Goal: Task Accomplishment & Management: Manage account settings

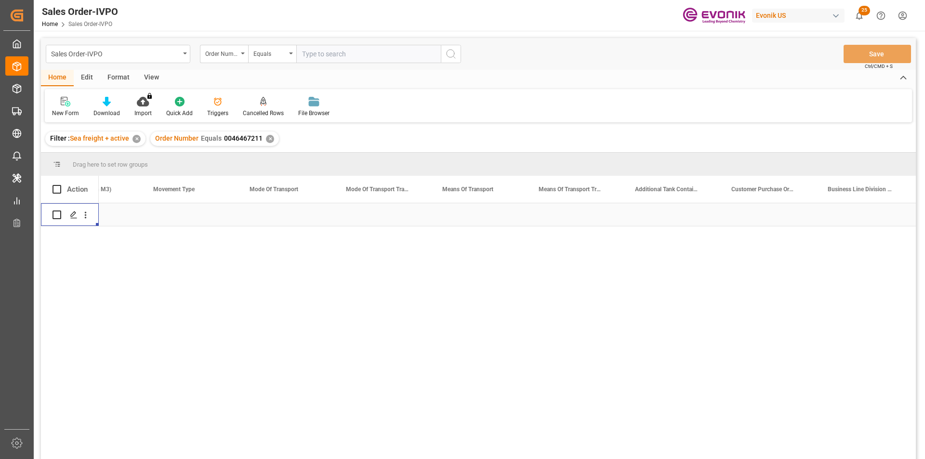
scroll to position [0, 1402]
click at [266, 139] on div "✕" at bounding box center [270, 139] width 8 height 8
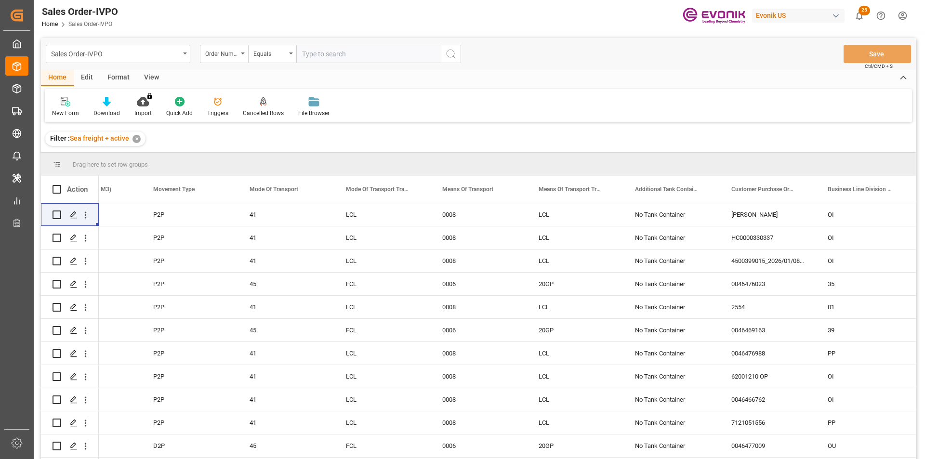
click at [315, 53] on input "text" at bounding box center [368, 54] width 144 height 18
paste input "2007203111"
type input "2007203111"
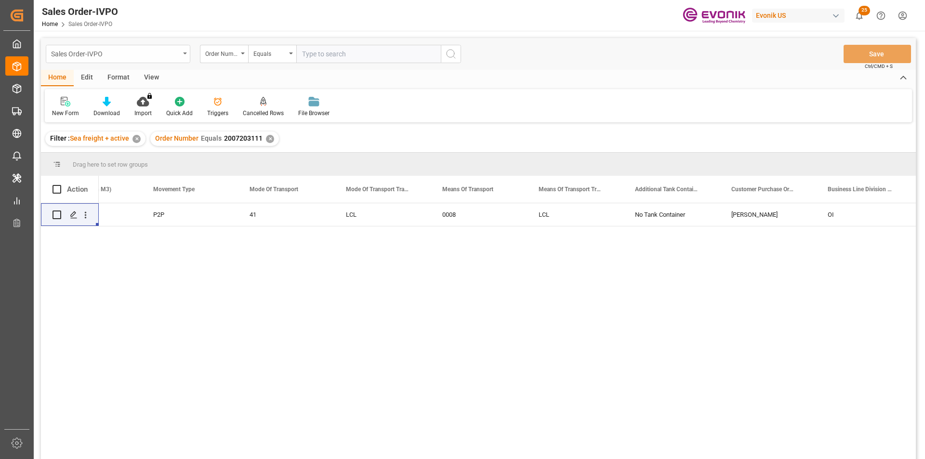
click at [179, 58] on div "Sales Order-IVPO" at bounding box center [115, 53] width 129 height 12
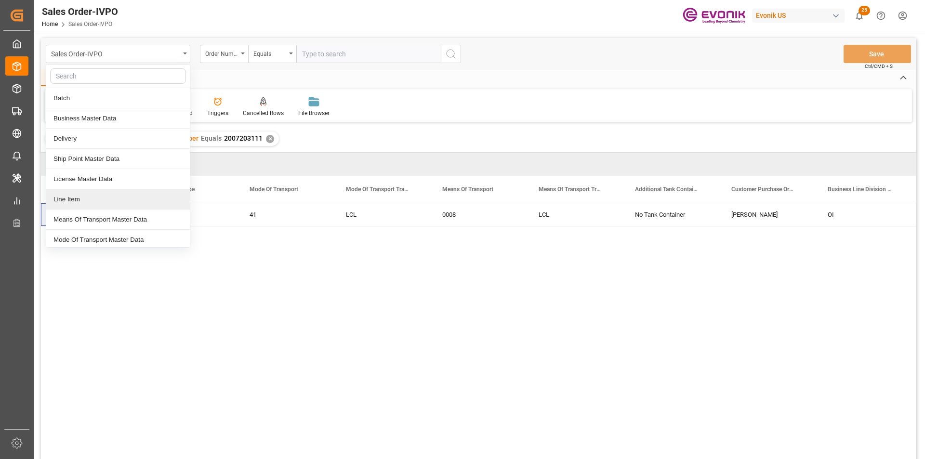
click at [113, 200] on div "Line Item" at bounding box center [118, 199] width 144 height 20
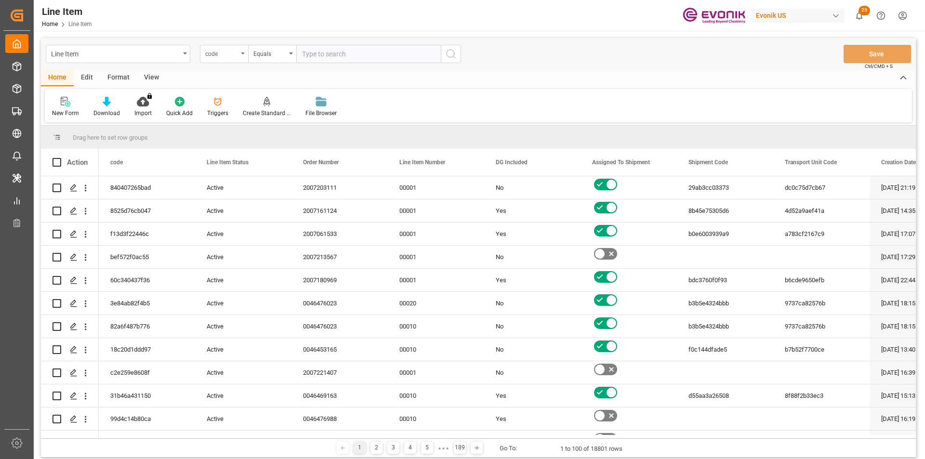
click at [241, 56] on div "code" at bounding box center [224, 54] width 48 height 18
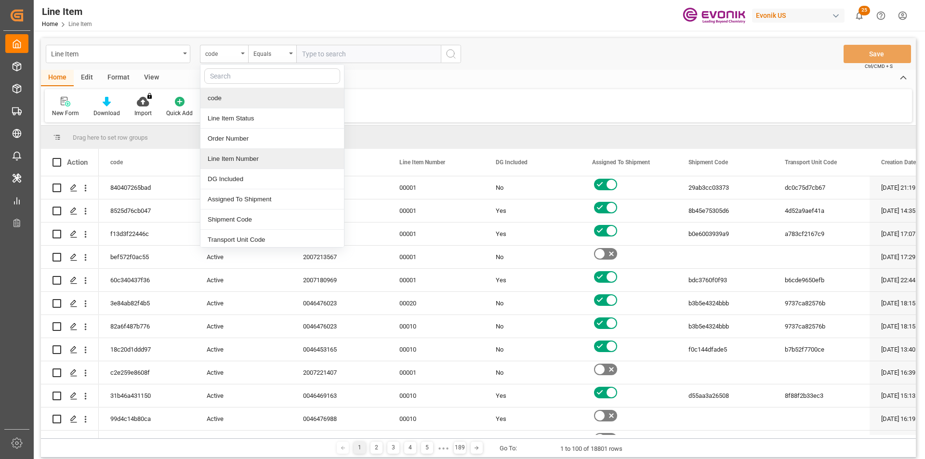
click at [245, 156] on div "Line Item Number" at bounding box center [272, 159] width 144 height 20
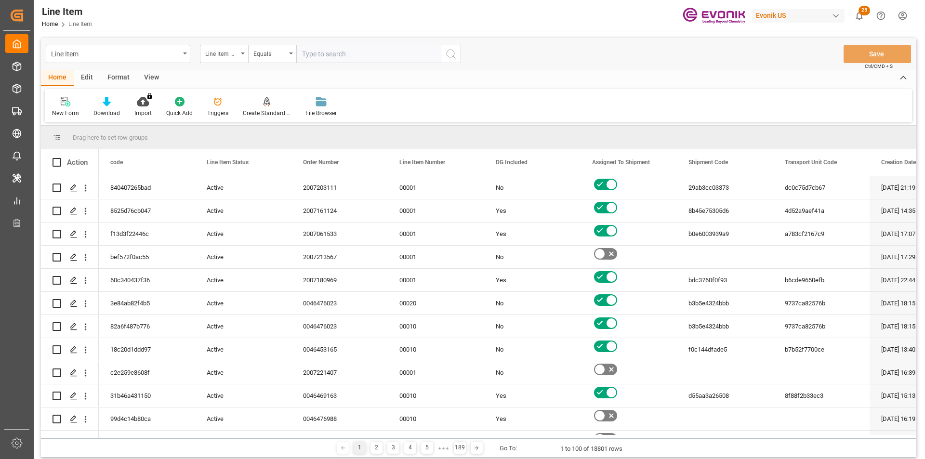
click at [331, 57] on input "text" at bounding box center [368, 54] width 144 height 18
paste input "2007203111"
type input "2007203111"
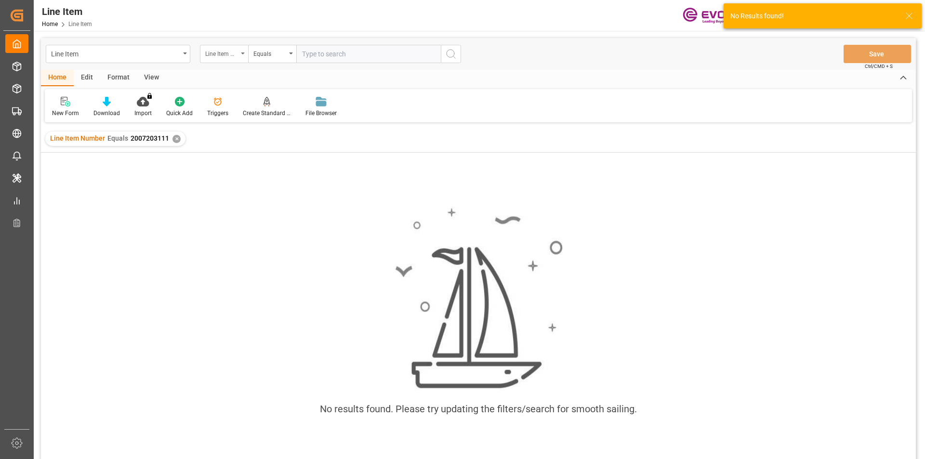
click at [234, 58] on div "Line Item Number" at bounding box center [224, 54] width 48 height 18
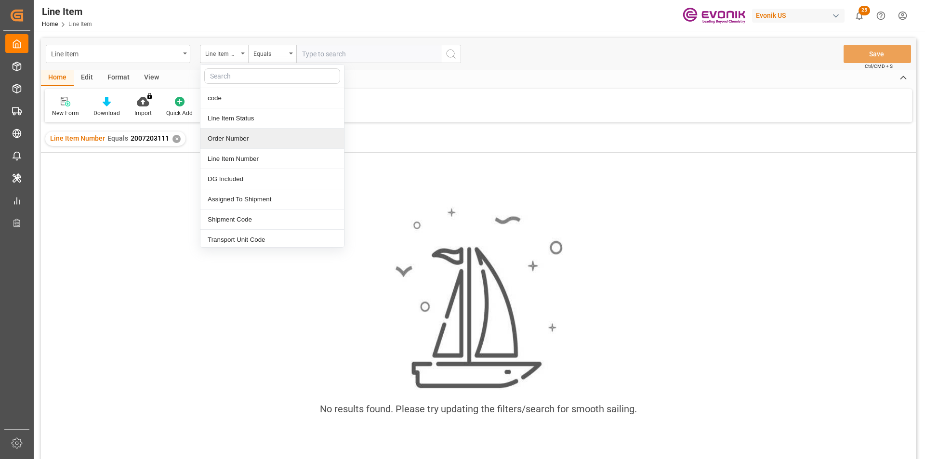
click at [239, 136] on div "Order Number" at bounding box center [272, 139] width 144 height 20
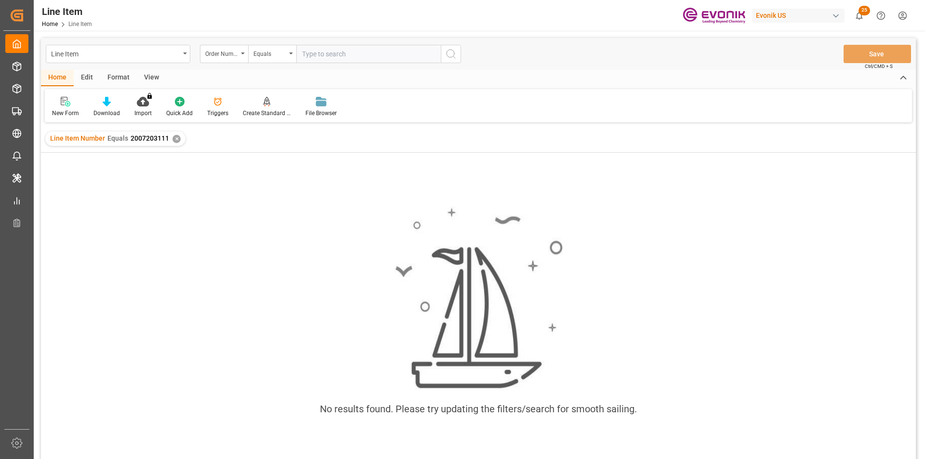
click at [358, 49] on input "text" at bounding box center [368, 54] width 144 height 18
paste input "2007203111"
type input "2007203111"
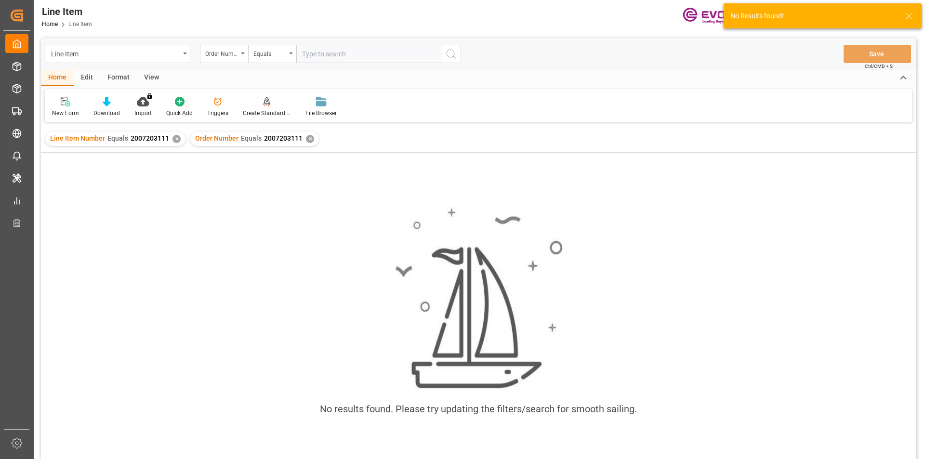
click at [173, 136] on div "✕" at bounding box center [176, 139] width 8 height 8
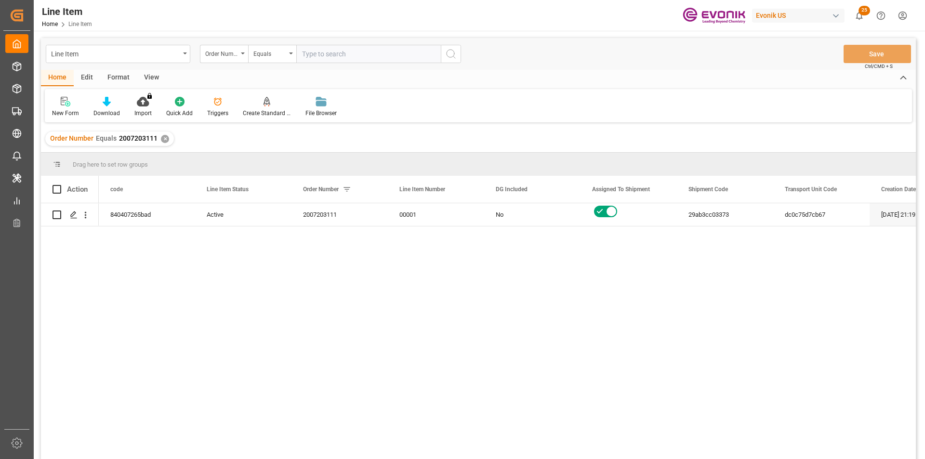
click at [148, 75] on div "View" at bounding box center [151, 78] width 29 height 16
click at [106, 107] on div "Standard Templates" at bounding box center [109, 106] width 63 height 21
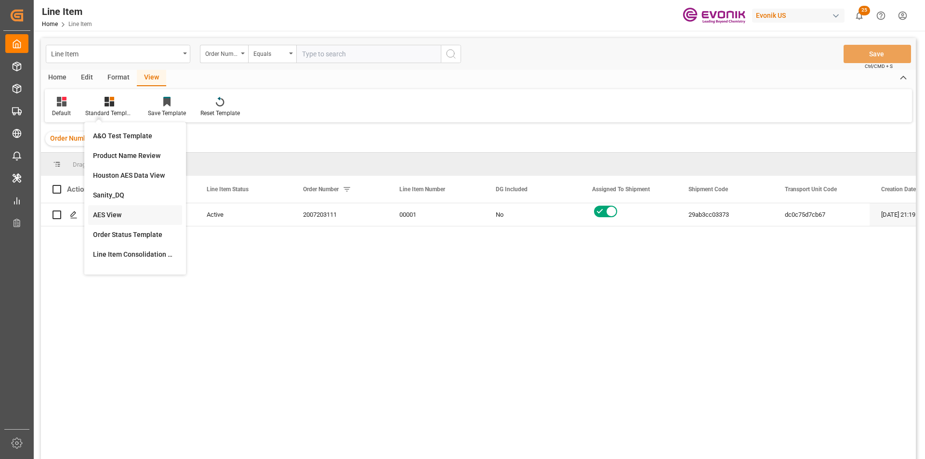
click at [133, 216] on div "AES View" at bounding box center [135, 215] width 84 height 10
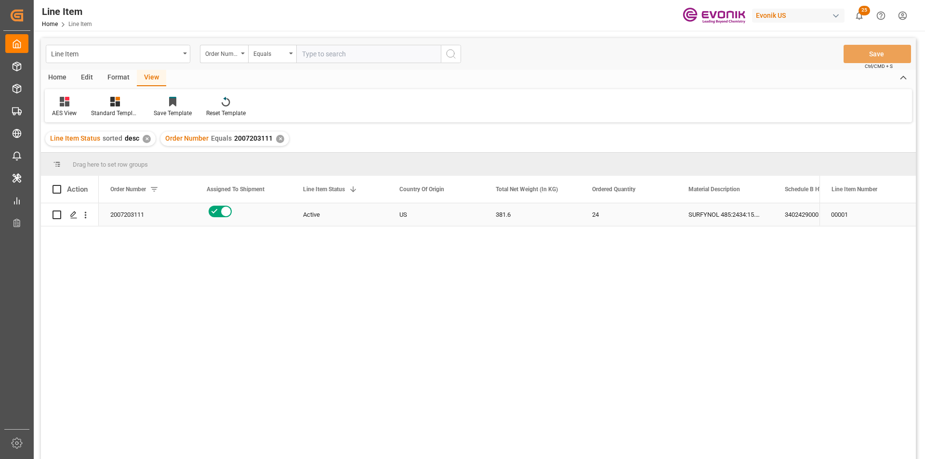
click at [499, 210] on div "381.6" at bounding box center [532, 214] width 96 height 23
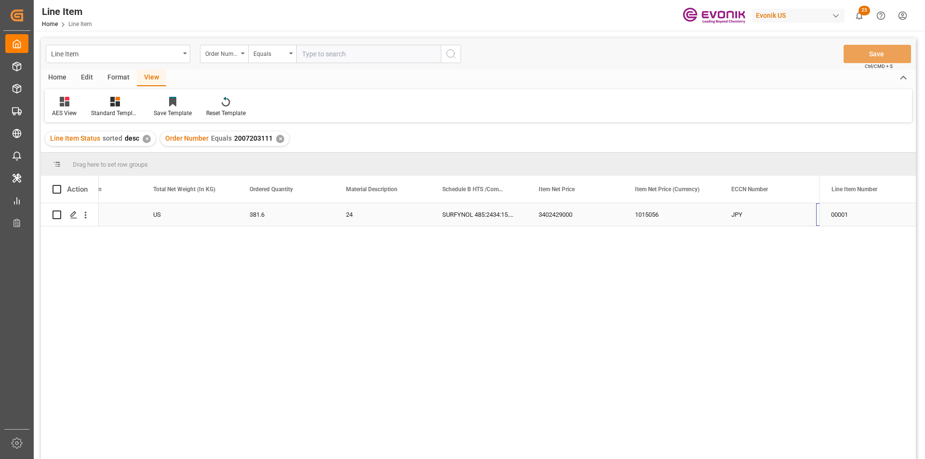
scroll to position [0, 342]
click at [538, 221] on div "1015056" at bounding box center [575, 214] width 96 height 23
click at [168, 210] on div "381.6" at bounding box center [190, 214] width 96 height 23
click at [566, 220] on div "1015056" at bounding box center [575, 214] width 96 height 23
click at [697, 210] on div "JPY" at bounding box center [671, 214] width 96 height 23
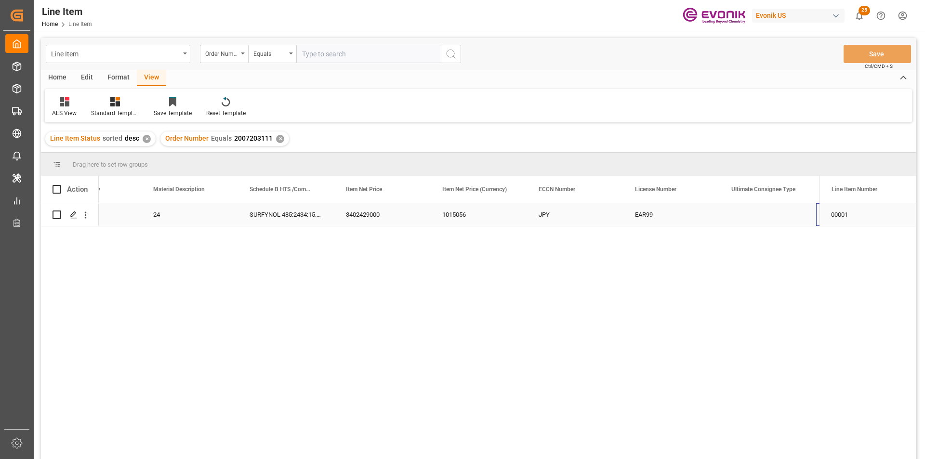
scroll to position [0, 631]
click at [644, 207] on div "Press SPACE to select this row." at bounding box center [671, 214] width 96 height 23
click at [86, 214] on icon "open menu" at bounding box center [85, 215] width 10 height 10
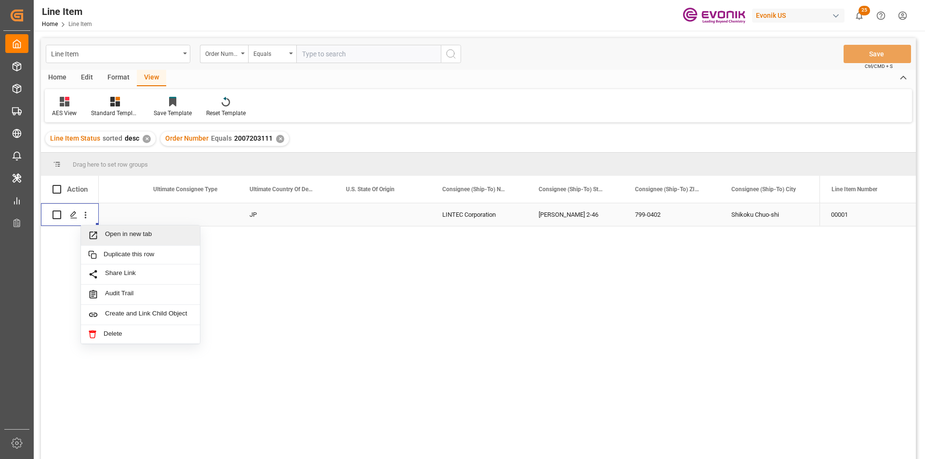
click at [125, 236] on span "Open in new tab" at bounding box center [149, 235] width 88 height 10
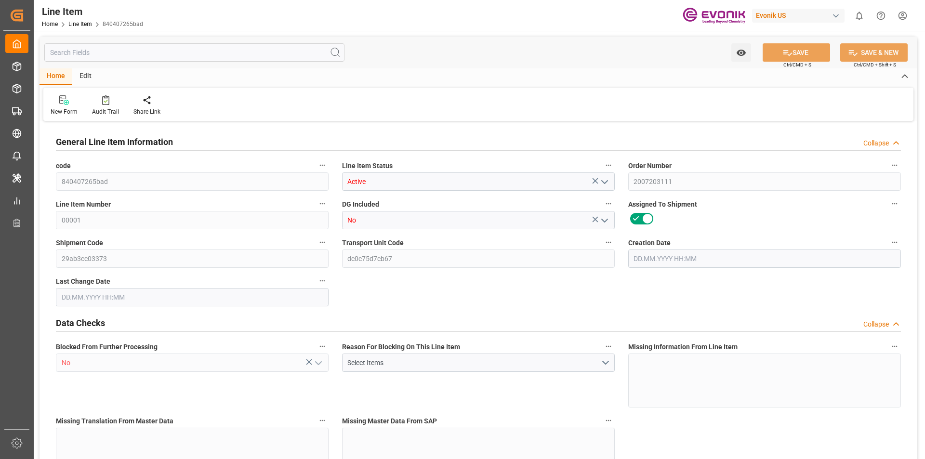
type input "1"
type input "430.08"
type input "381.6"
type input "1.0134"
type input "24"
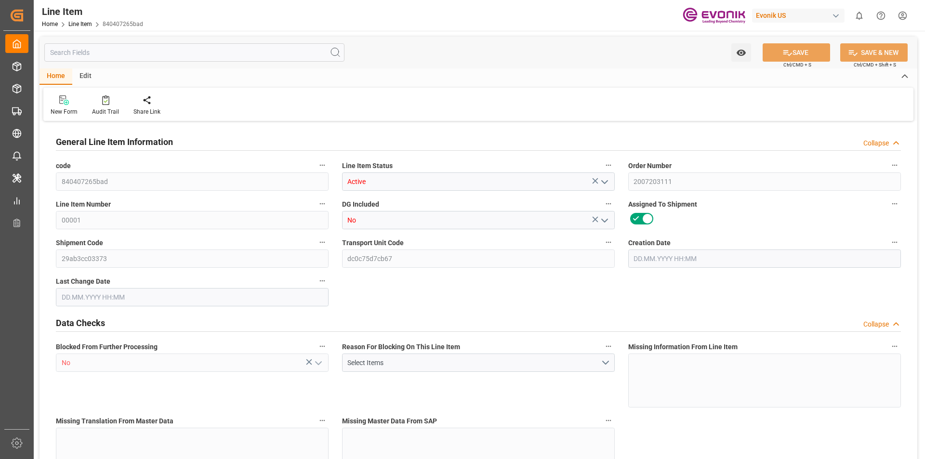
type input "1015056"
type input "24"
type input "381.6"
type input "430.08"
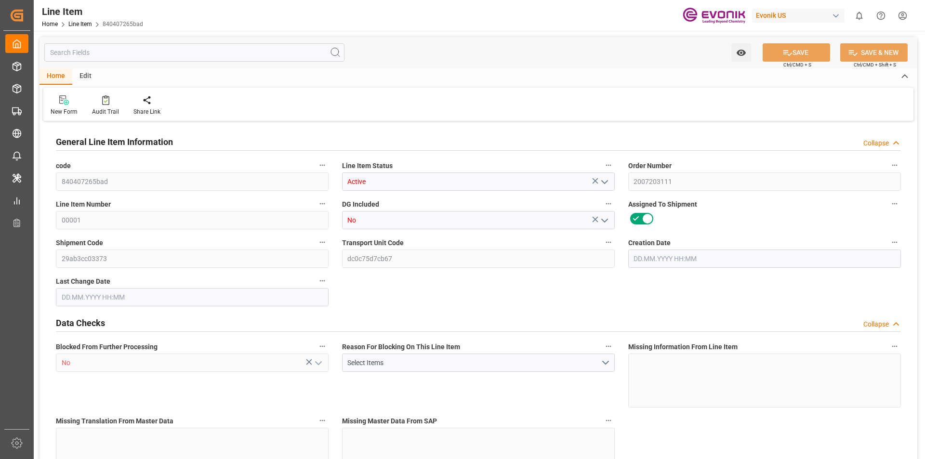
type input "455.08"
type input "381.6"
type input "1.0134"
type input "1013.424"
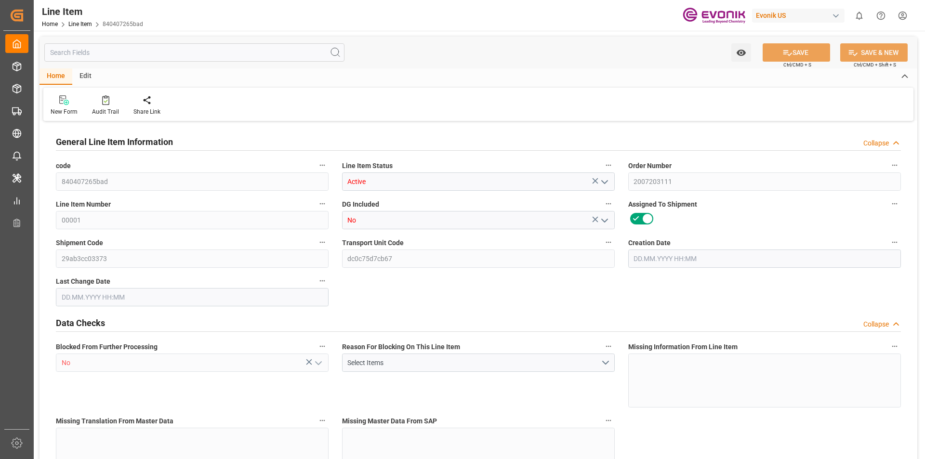
type input "24"
type input "430.08"
type input "381.6"
type input "1.0135"
type input "[DATE] 21:19"
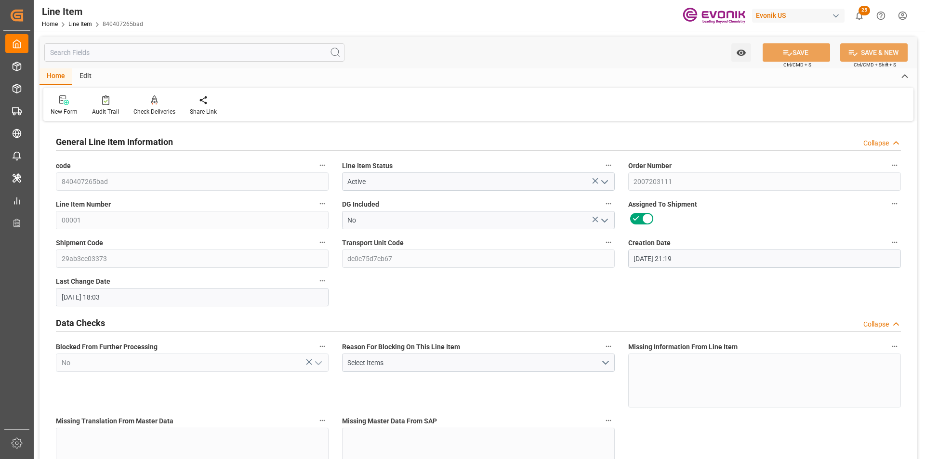
type input "[DATE] 18:03"
type input "25.12.2025"
type input "21.10.2025"
type input "08.10.2025"
type input "14.10.2025"
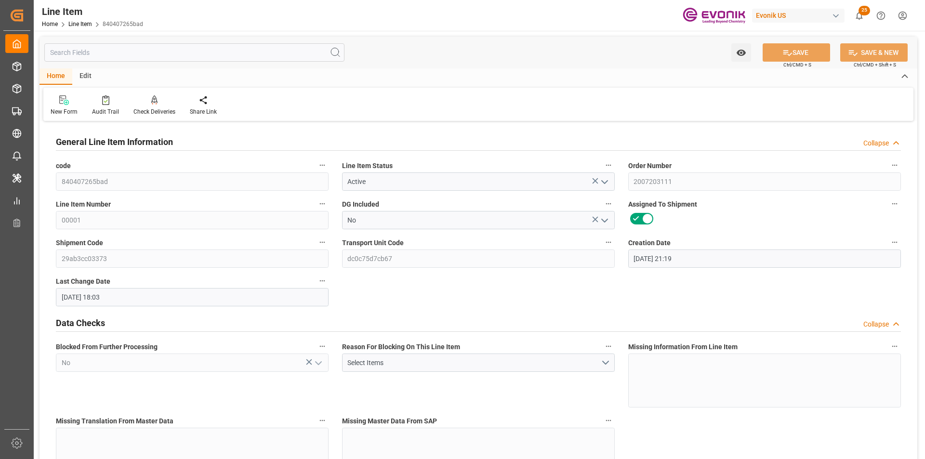
click at [98, 53] on input "text" at bounding box center [194, 52] width 300 height 18
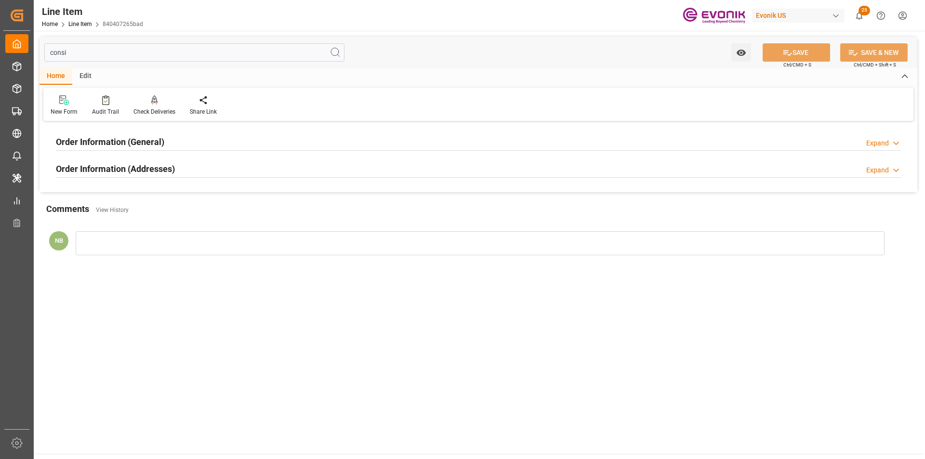
type input "consi"
click at [144, 171] on h2 "Order Information (Addresses)" at bounding box center [115, 168] width 119 height 13
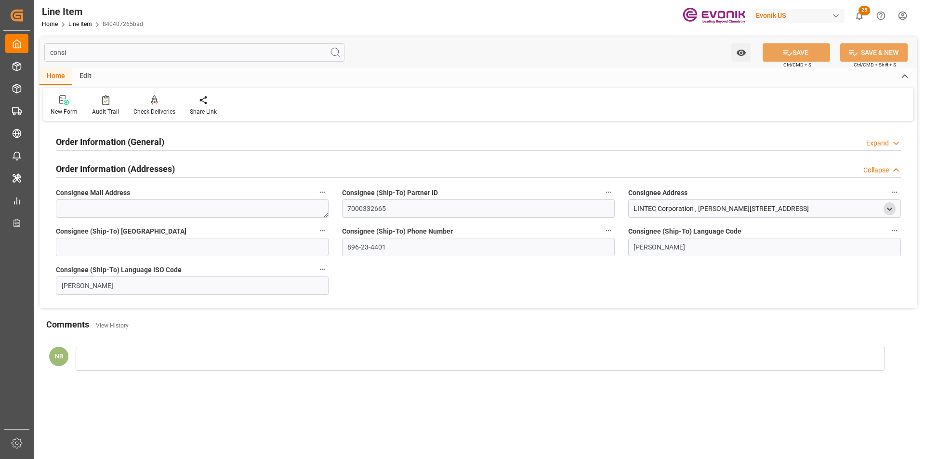
click at [886, 207] on icon "open menu" at bounding box center [889, 209] width 8 height 8
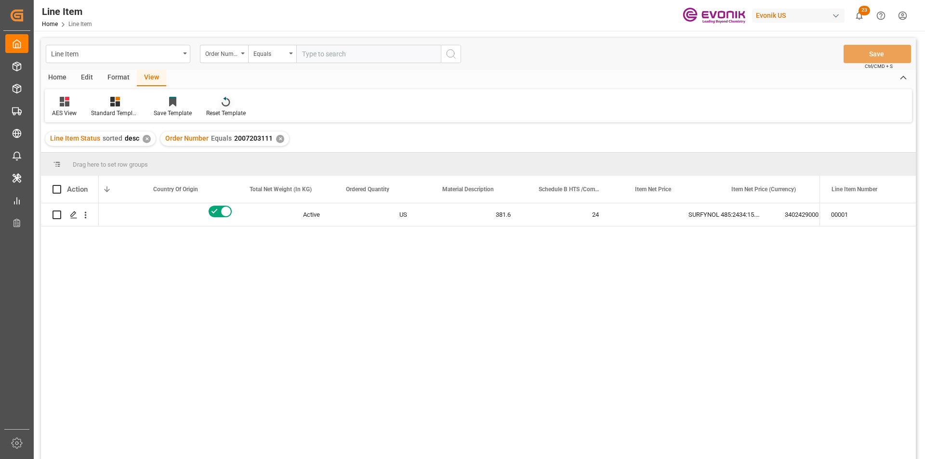
scroll to position [0, 246]
click at [121, 55] on div "Line Item" at bounding box center [115, 53] width 129 height 12
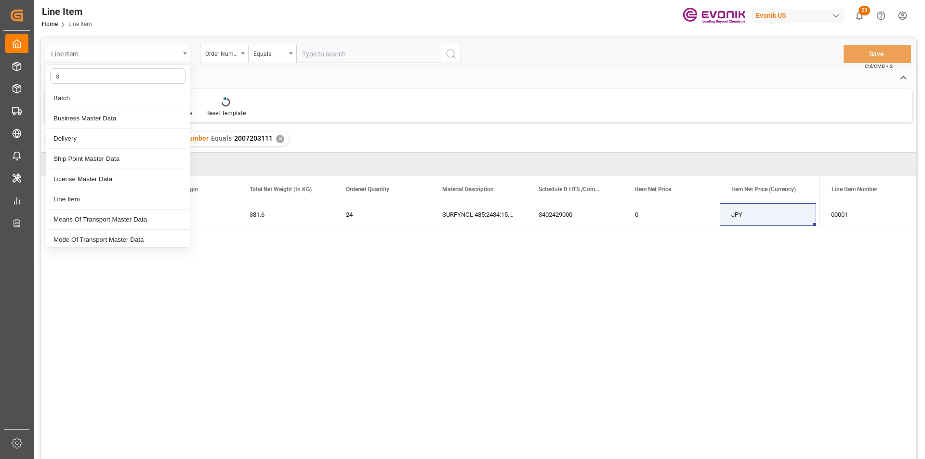
type input "sa"
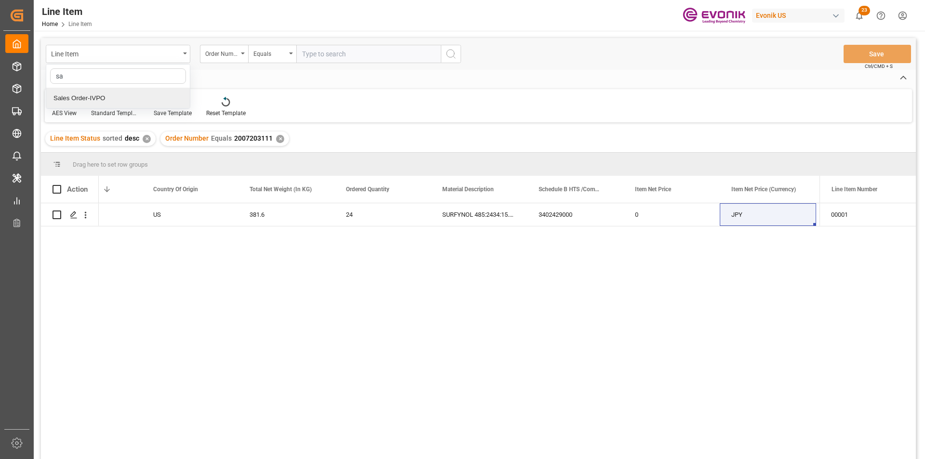
click at [112, 92] on div "Sales Order-IVPO" at bounding box center [118, 98] width 144 height 20
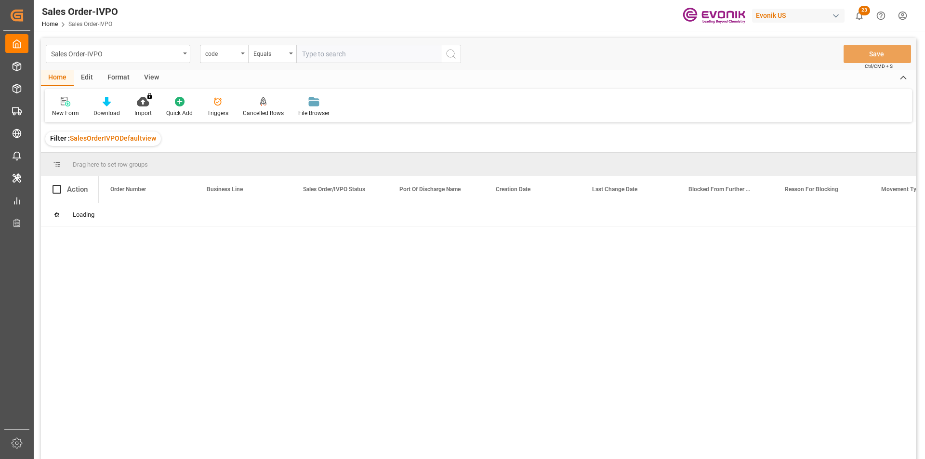
click at [231, 59] on div "code" at bounding box center [224, 54] width 48 height 18
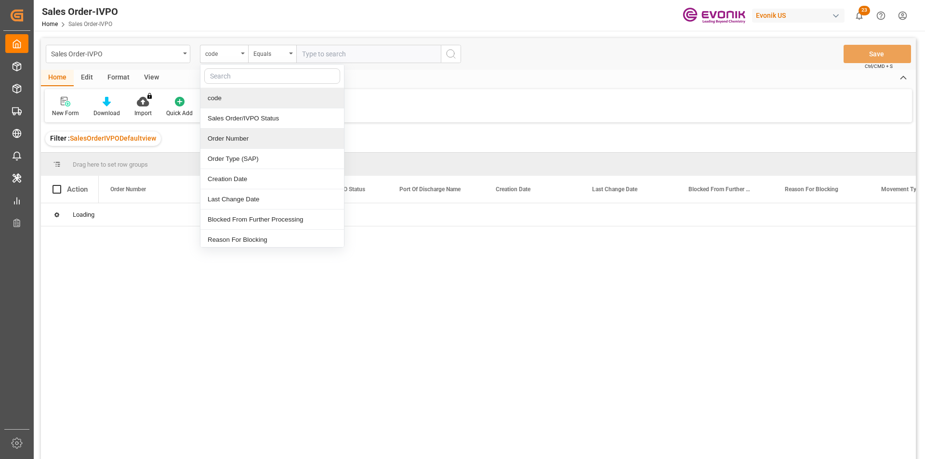
click at [243, 140] on div "Order Number" at bounding box center [272, 139] width 144 height 20
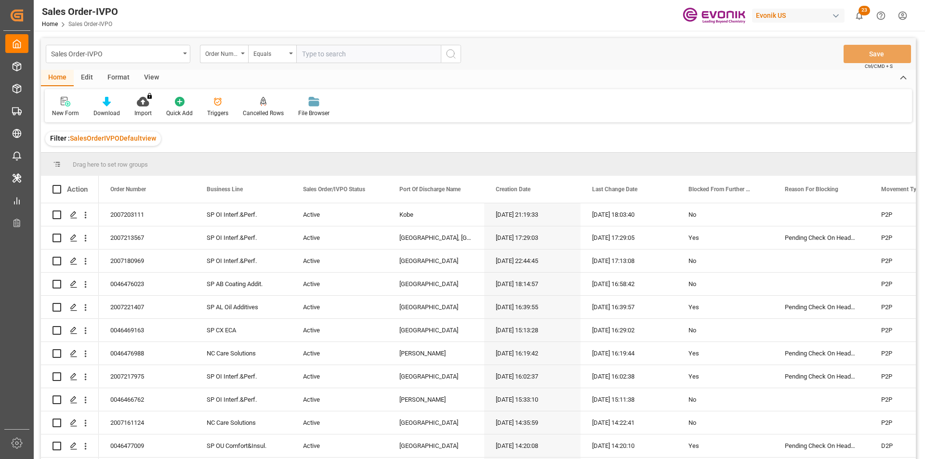
click at [351, 52] on input "text" at bounding box center [368, 54] width 144 height 18
click at [326, 58] on input "text" at bounding box center [368, 54] width 144 height 18
paste input "2007203111"
type input "2007203111"
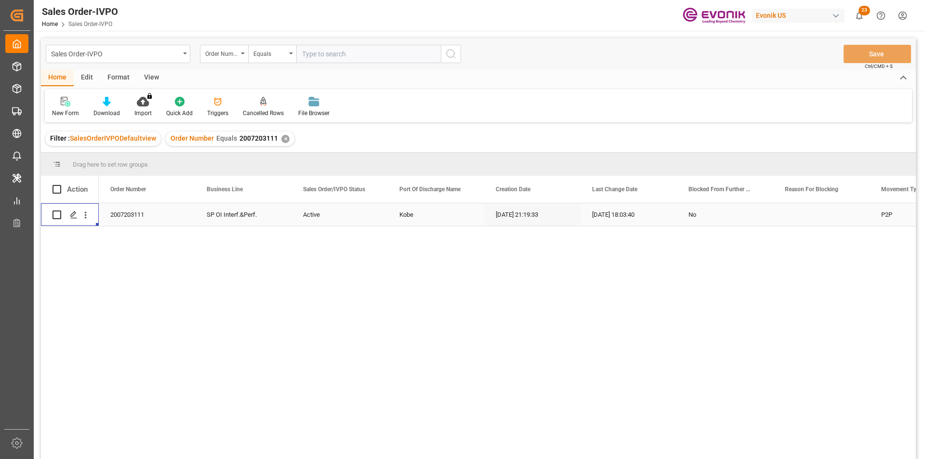
click at [91, 220] on div "Press SPACE to select this row." at bounding box center [85, 215] width 25 height 18
click at [90, 215] on icon "open menu" at bounding box center [85, 215] width 10 height 10
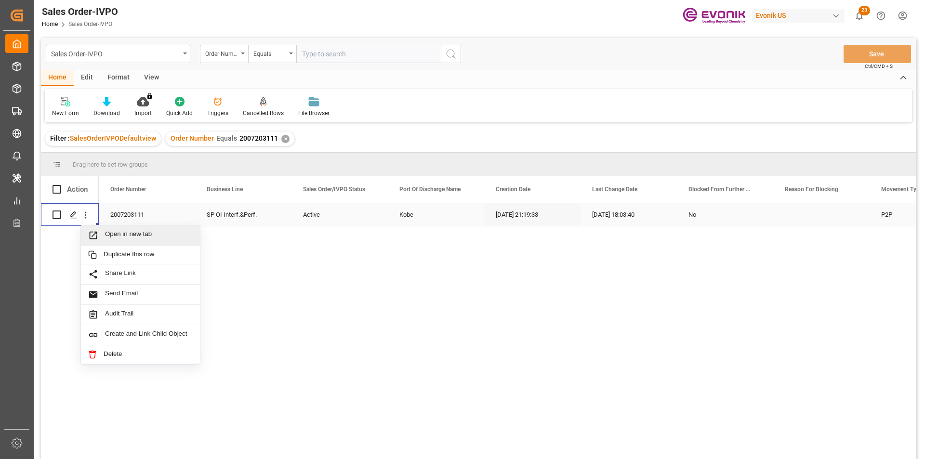
click at [140, 231] on span "Open in new tab" at bounding box center [149, 235] width 88 height 10
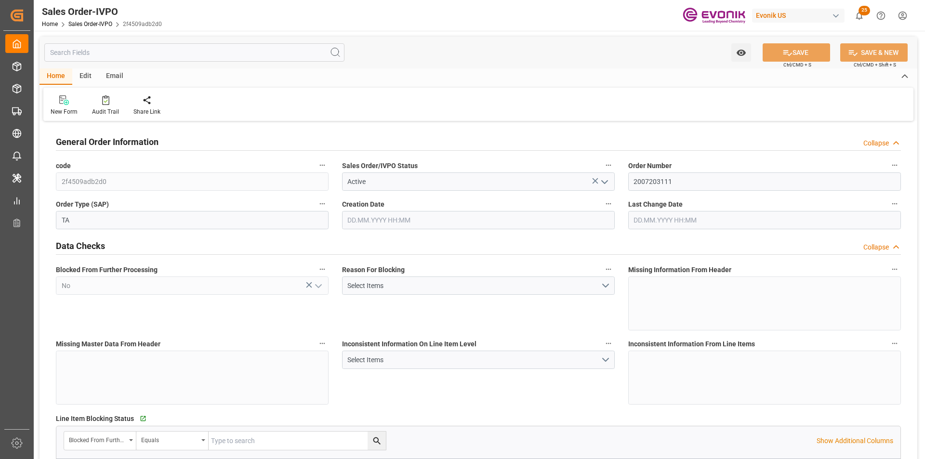
type input "JPUKB"
type input "0"
type input "1"
type input "455.08"
type input "[DATE] 21:19"
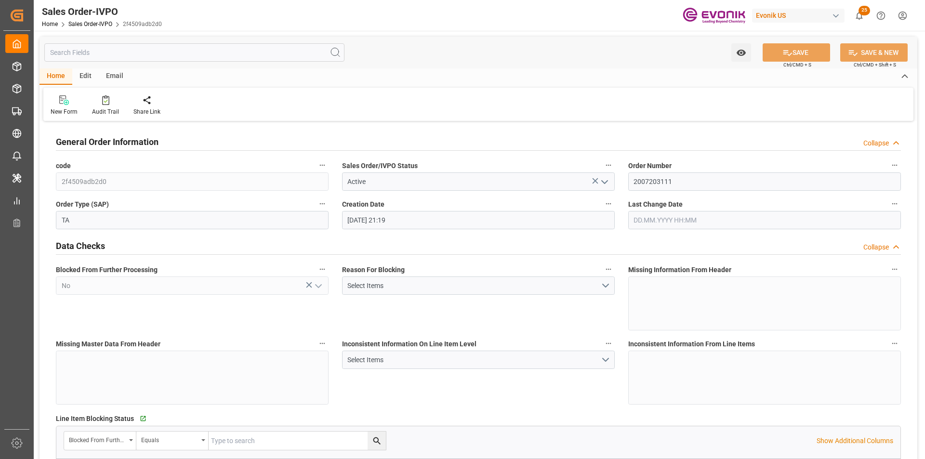
type input "[DATE] 18:03"
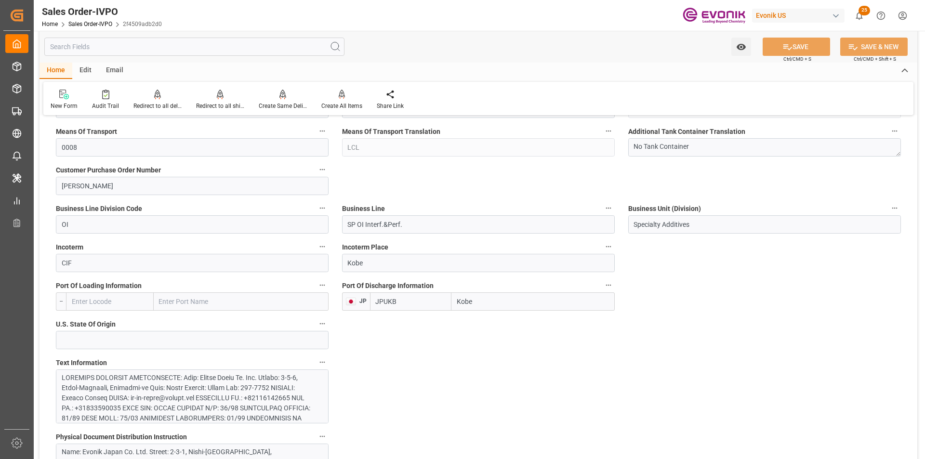
scroll to position [722, 0]
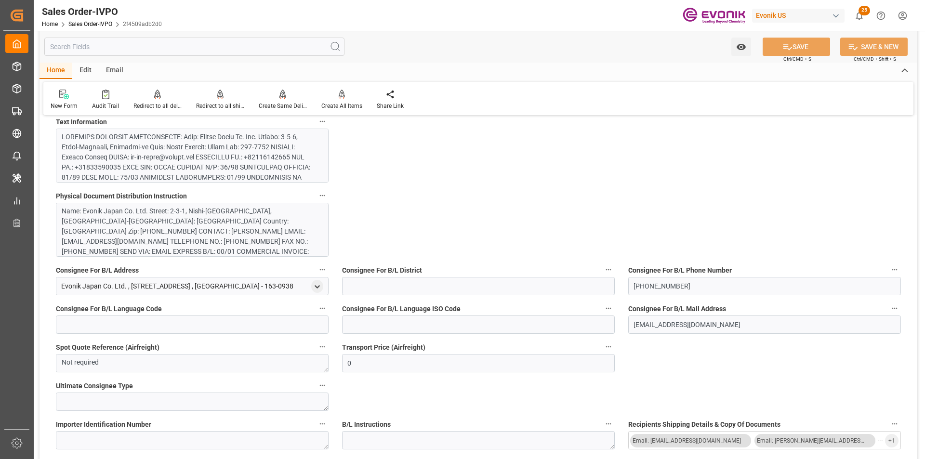
click at [261, 153] on div at bounding box center [189, 228] width 254 height 192
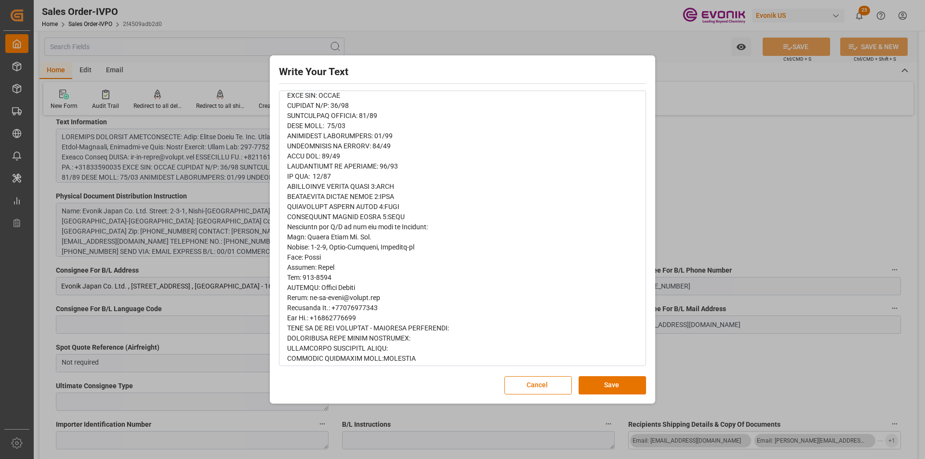
scroll to position [100, 0]
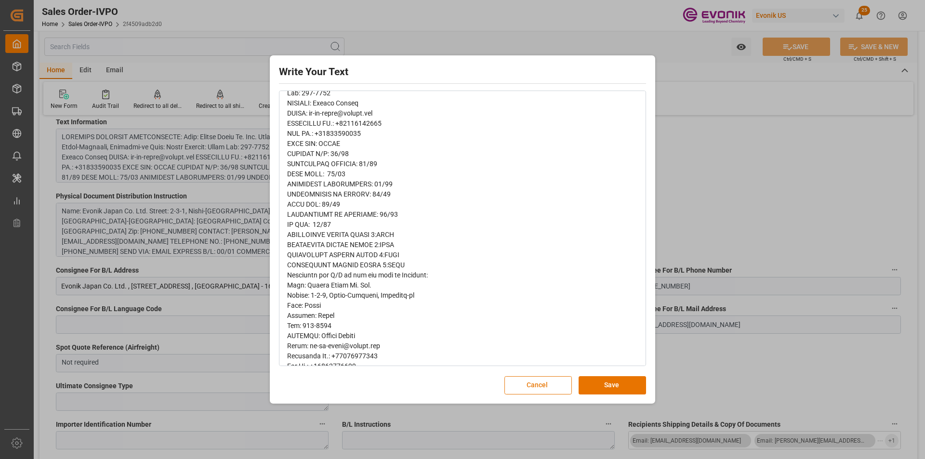
drag, startPoint x: 551, startPoint y: 377, endPoint x: 554, endPoint y: 384, distance: 7.8
click at [551, 378] on button "Cancel" at bounding box center [537, 385] width 67 height 18
